Goal: Transaction & Acquisition: Book appointment/travel/reservation

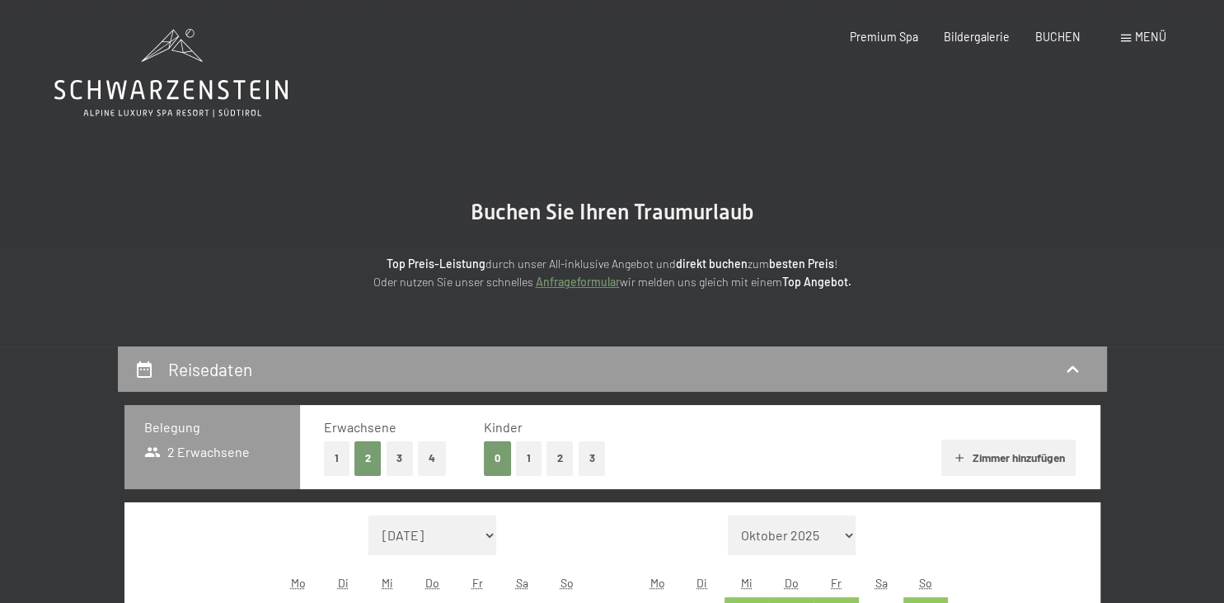
click at [560, 458] on button "2" at bounding box center [559, 458] width 27 height 34
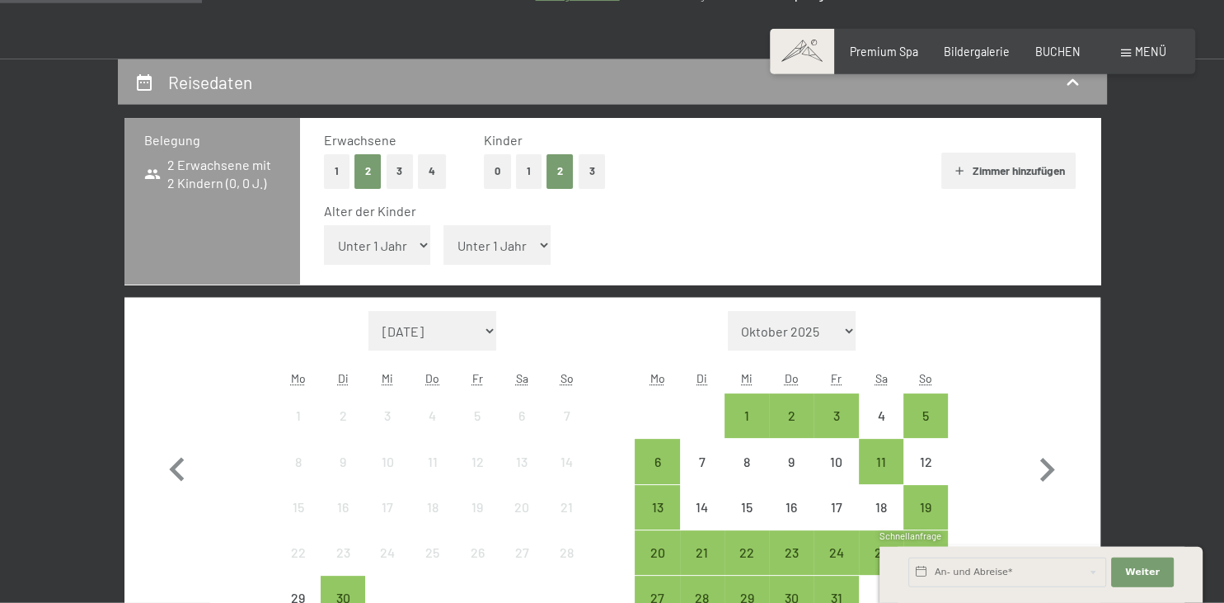
scroll to position [308, 0]
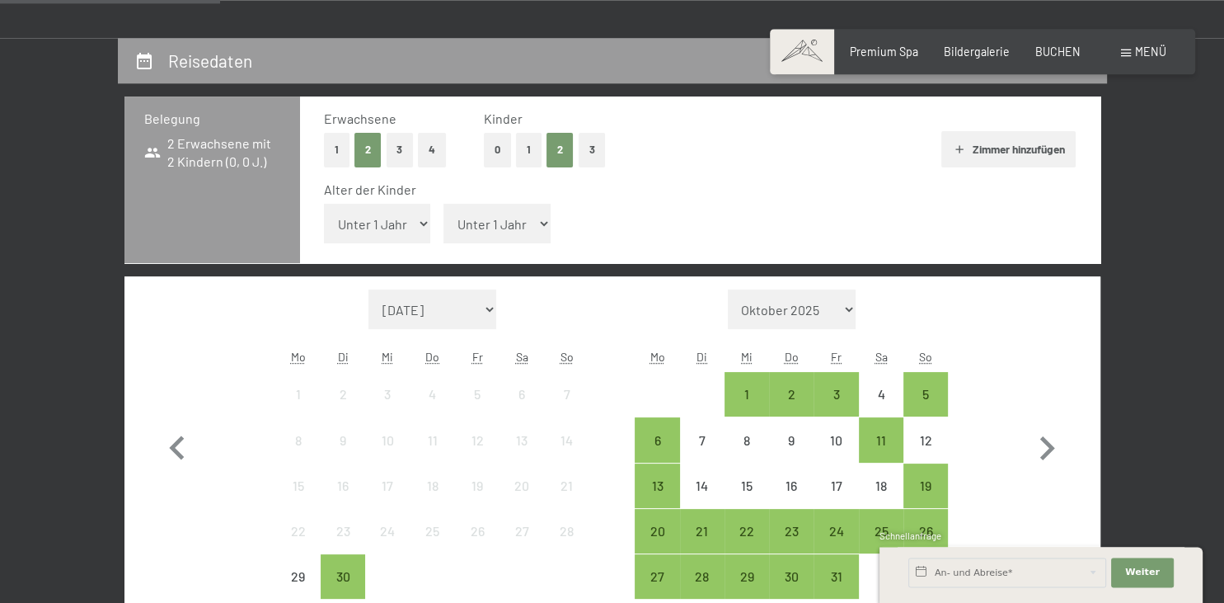
click at [324, 204] on select "Unter 1 Jahr 1 Jahr 2 Jahre 3 Jahre 4 Jahre 5 Jahre 6 Jahre 7 Jahre 8 Jahre 9 J…" at bounding box center [377, 224] width 107 height 40
select select "9"
click option "9 Jahre" at bounding box center [0, 0] width 0 height 0
click at [443, 204] on select "Unter 1 Jahr 1 Jahr 2 Jahre 3 Jahre 4 Jahre 5 Jahre 6 Jahre 7 Jahre 8 Jahre 9 J…" at bounding box center [496, 224] width 107 height 40
select select "13"
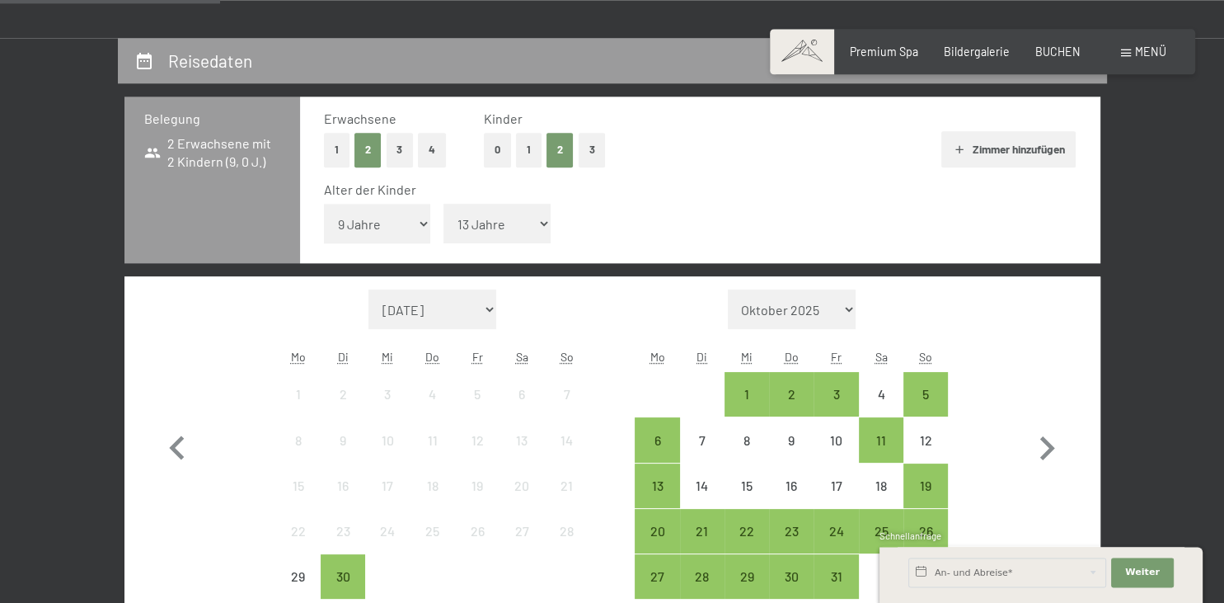
click option "13 Jahre" at bounding box center [0, 0] width 0 height 0
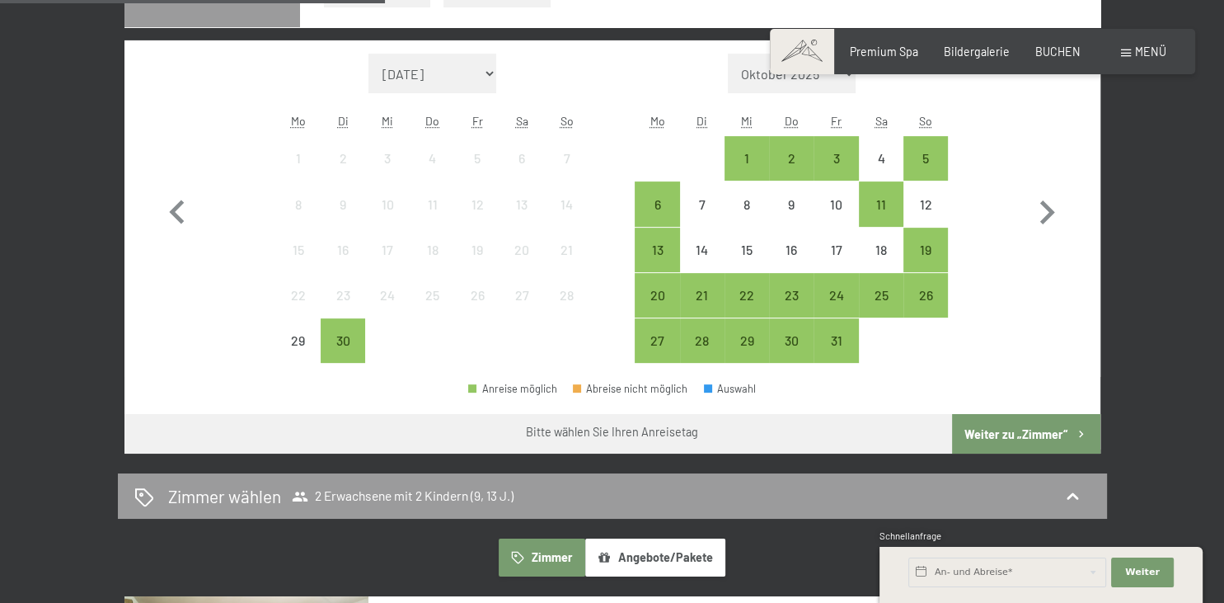
scroll to position [552, 0]
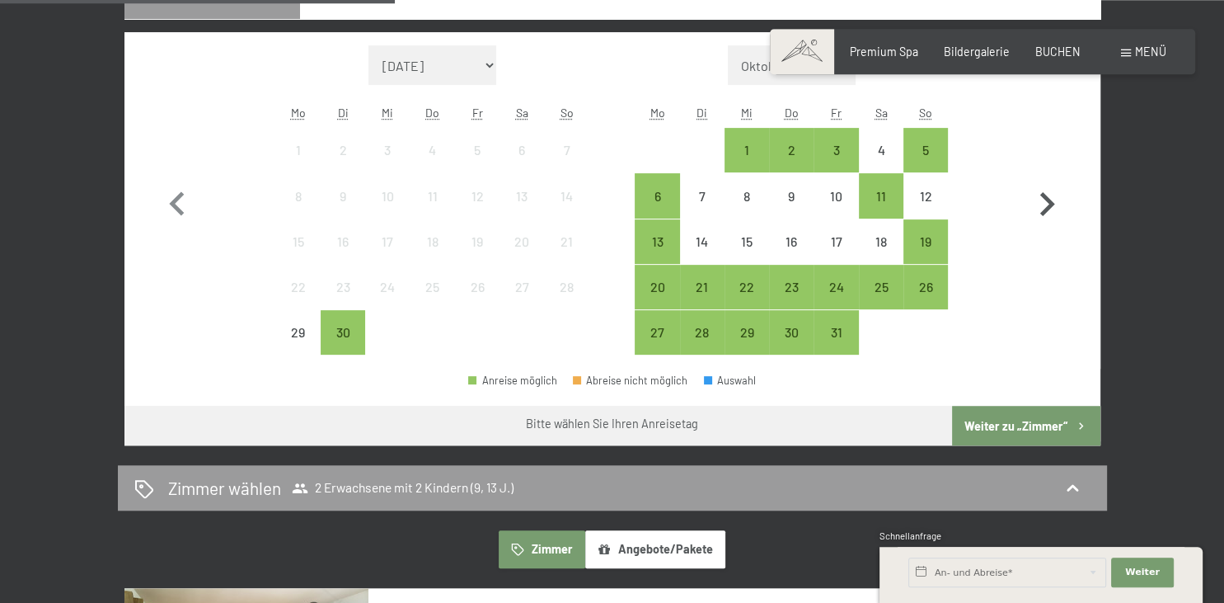
click at [1040, 203] on icon "button" at bounding box center [1047, 205] width 48 height 48
select select "[DATE]"
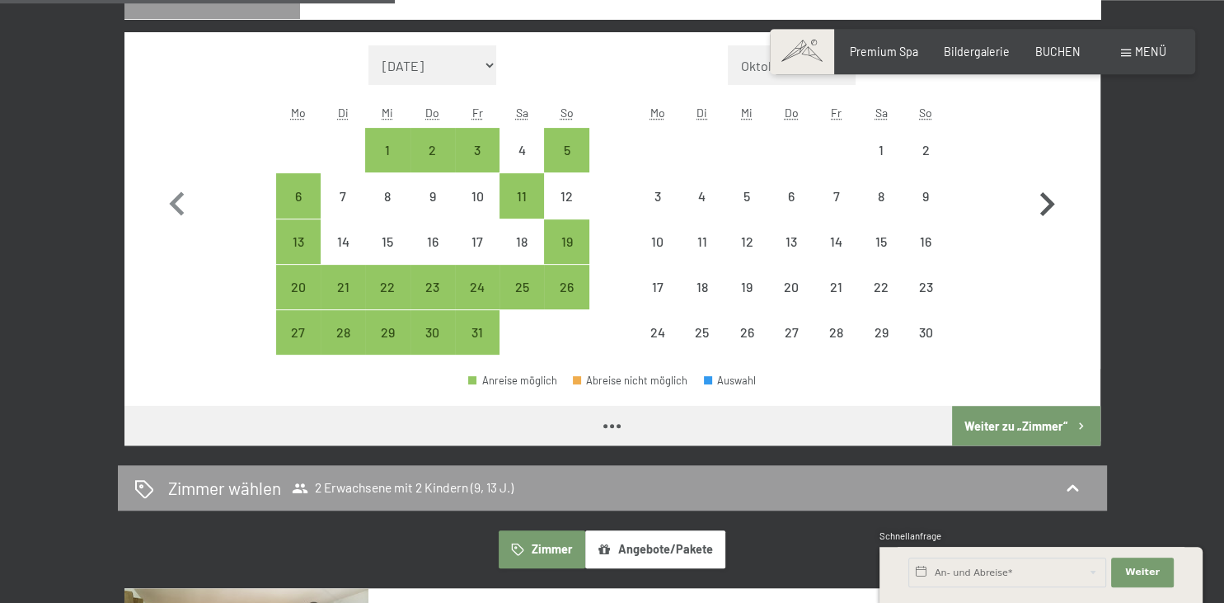
click at [1040, 203] on icon "button" at bounding box center [1047, 205] width 48 height 48
select select "[DATE]"
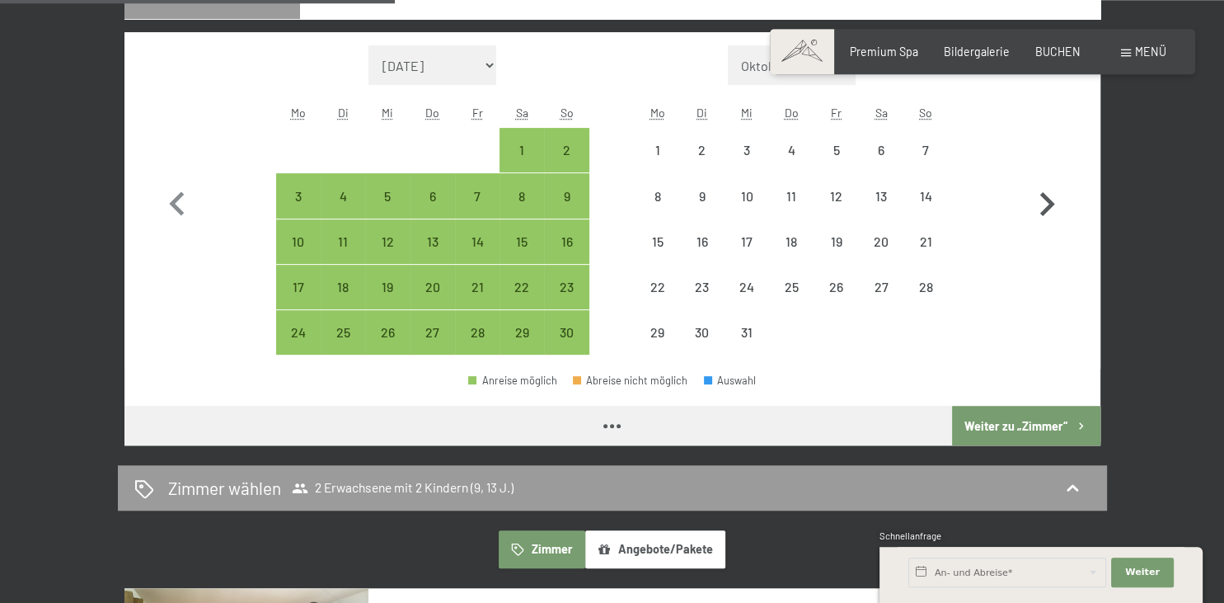
click at [1040, 203] on icon "button" at bounding box center [1047, 205] width 48 height 48
select select "[DATE]"
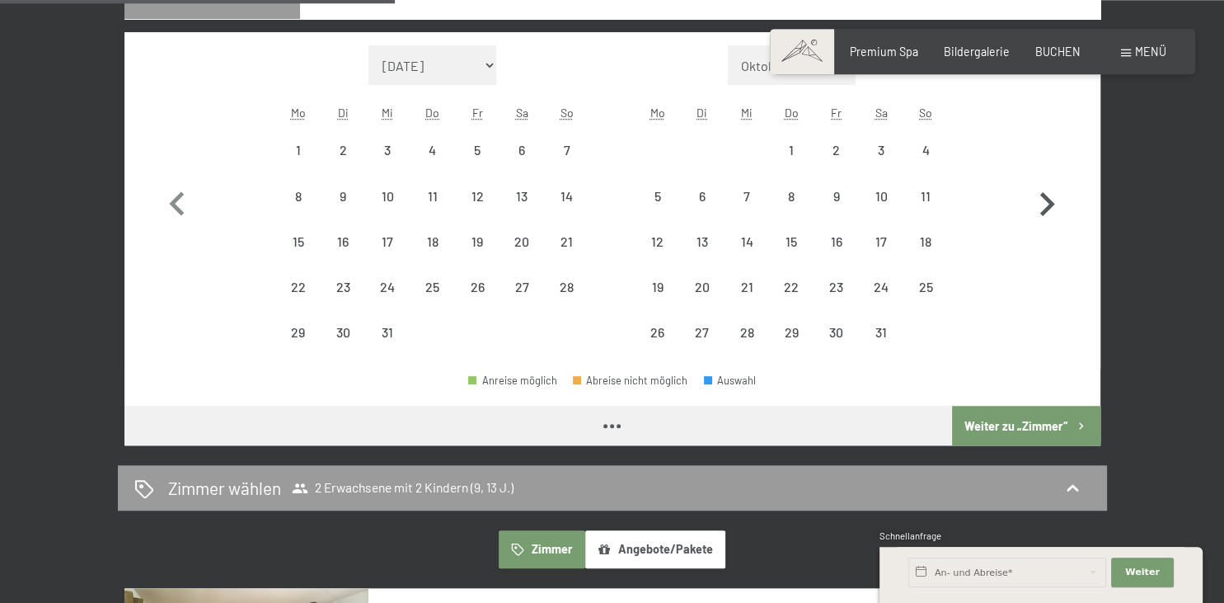
select select "[DATE]"
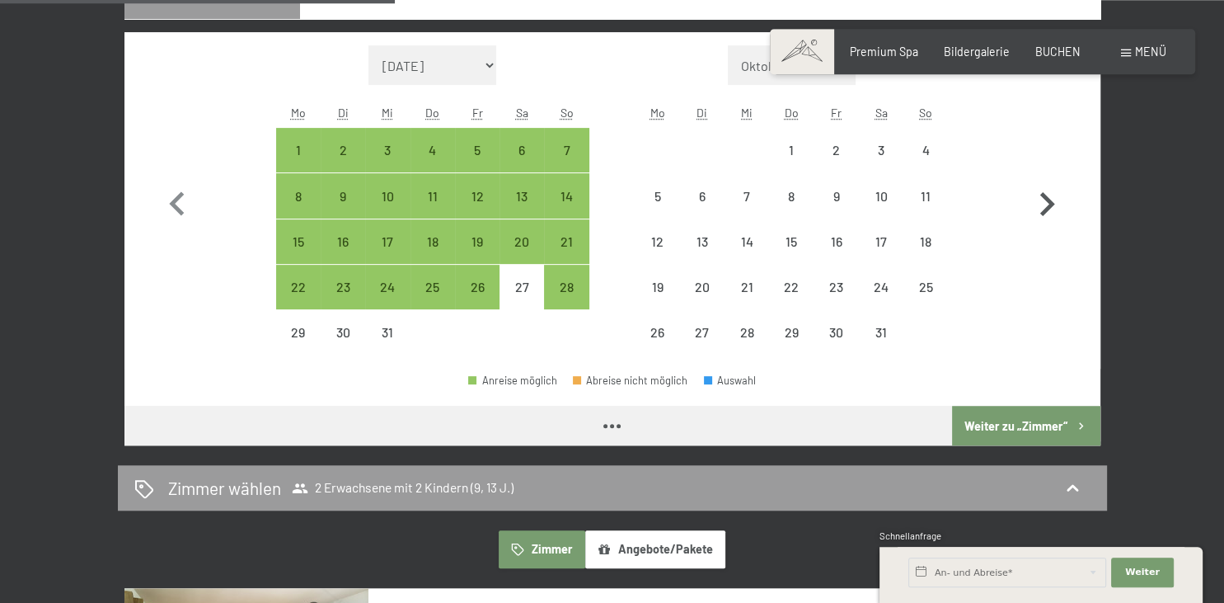
click at [1040, 203] on icon "button" at bounding box center [1047, 205] width 48 height 48
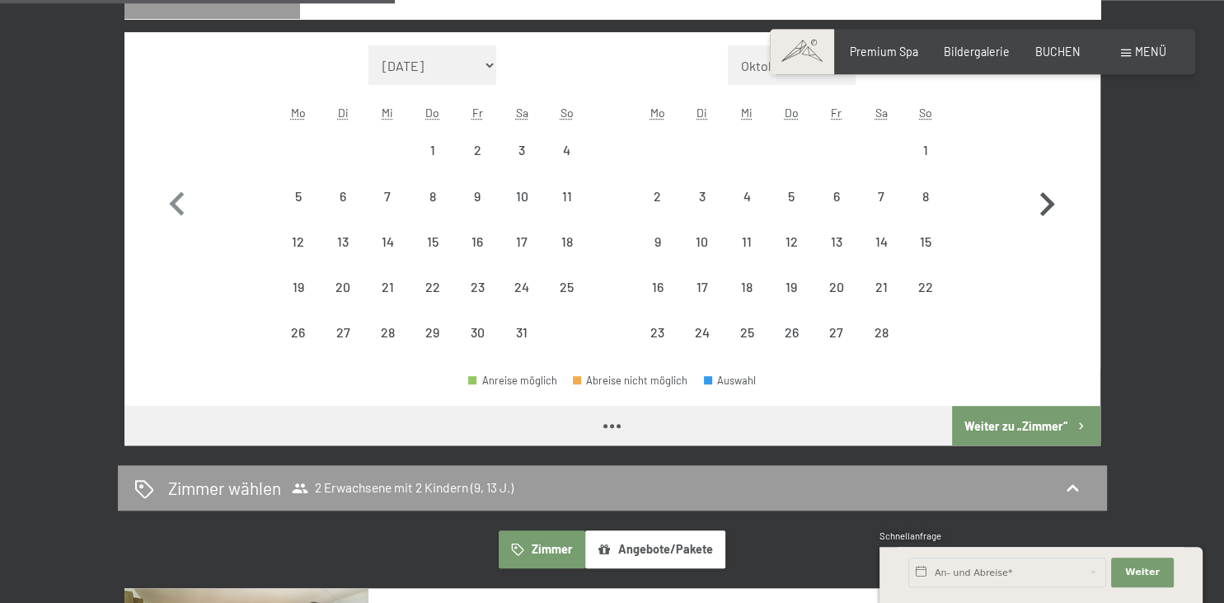
select select "[DATE]"
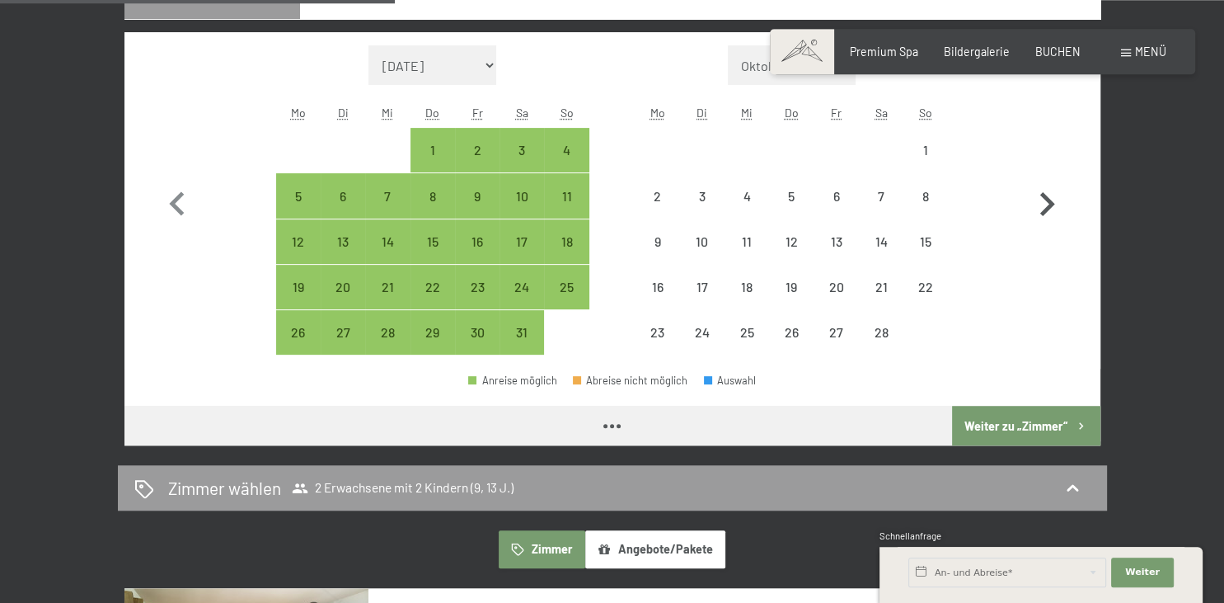
select select "[DATE]"
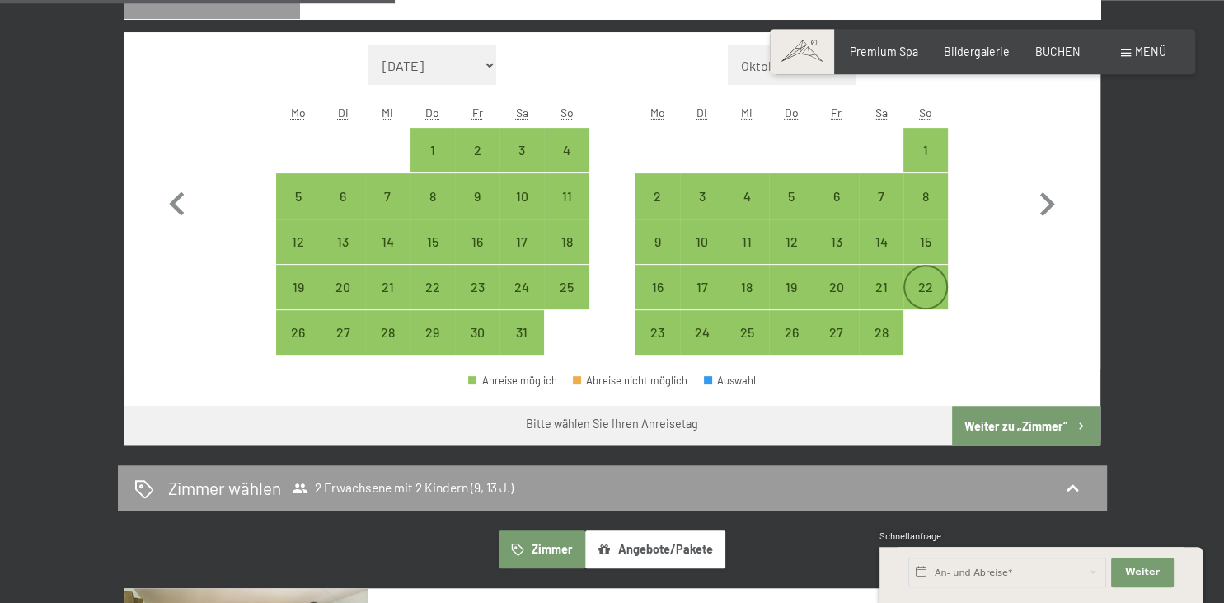
click at [918, 284] on div "22" at bounding box center [925, 300] width 41 height 41
select select "[DATE]"
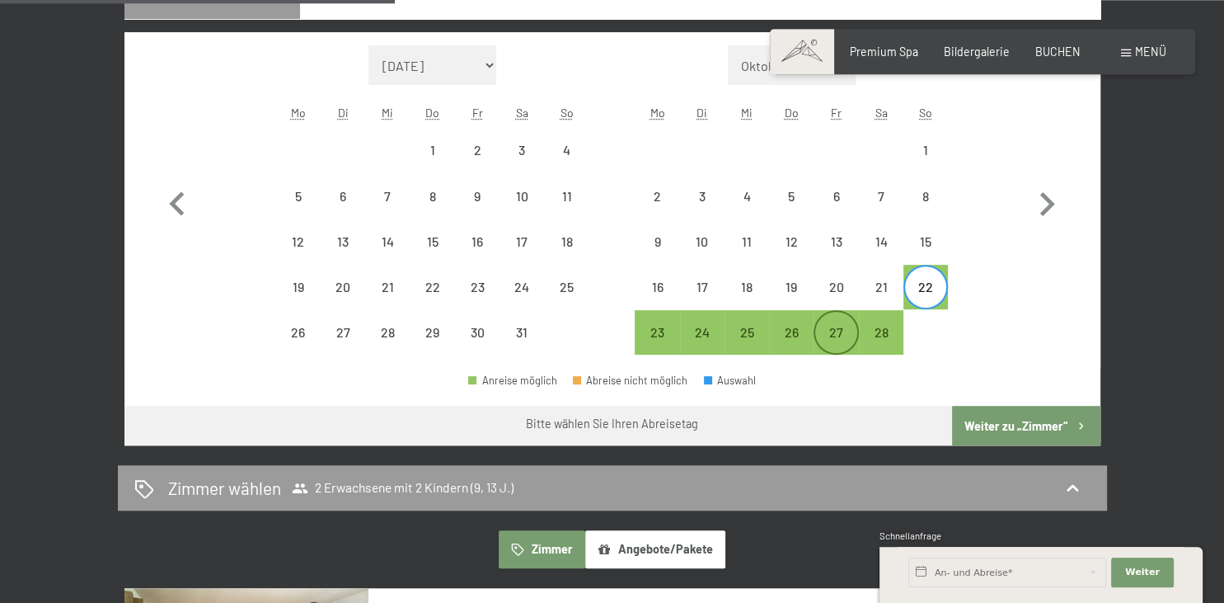
click at [843, 326] on div "27" at bounding box center [835, 346] width 41 height 41
select select "[DATE]"
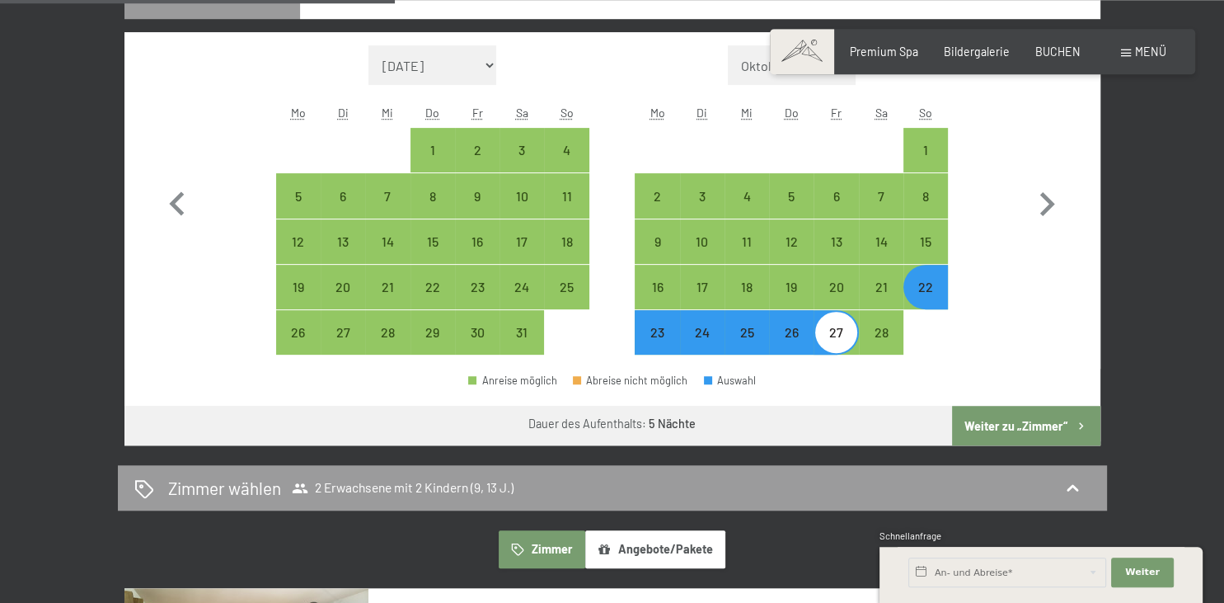
click at [1026, 412] on button "Weiter zu „Zimmer“" at bounding box center [1026, 426] width 148 height 40
select select "[DATE]"
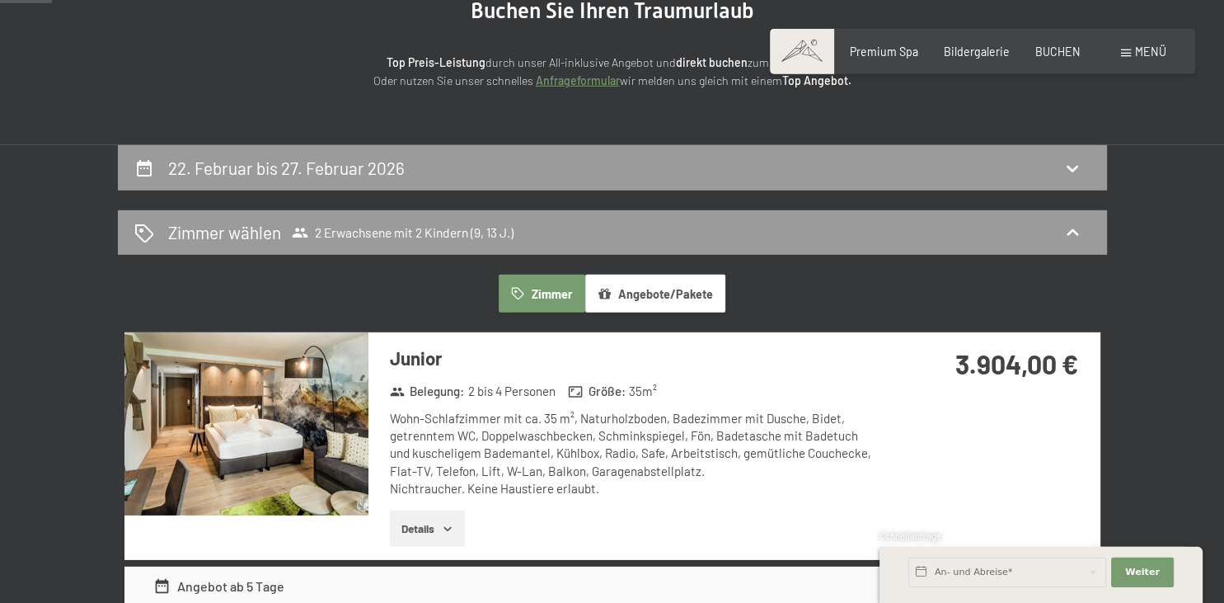
scroll to position [185, 0]
